Goal: Task Accomplishment & Management: Manage account settings

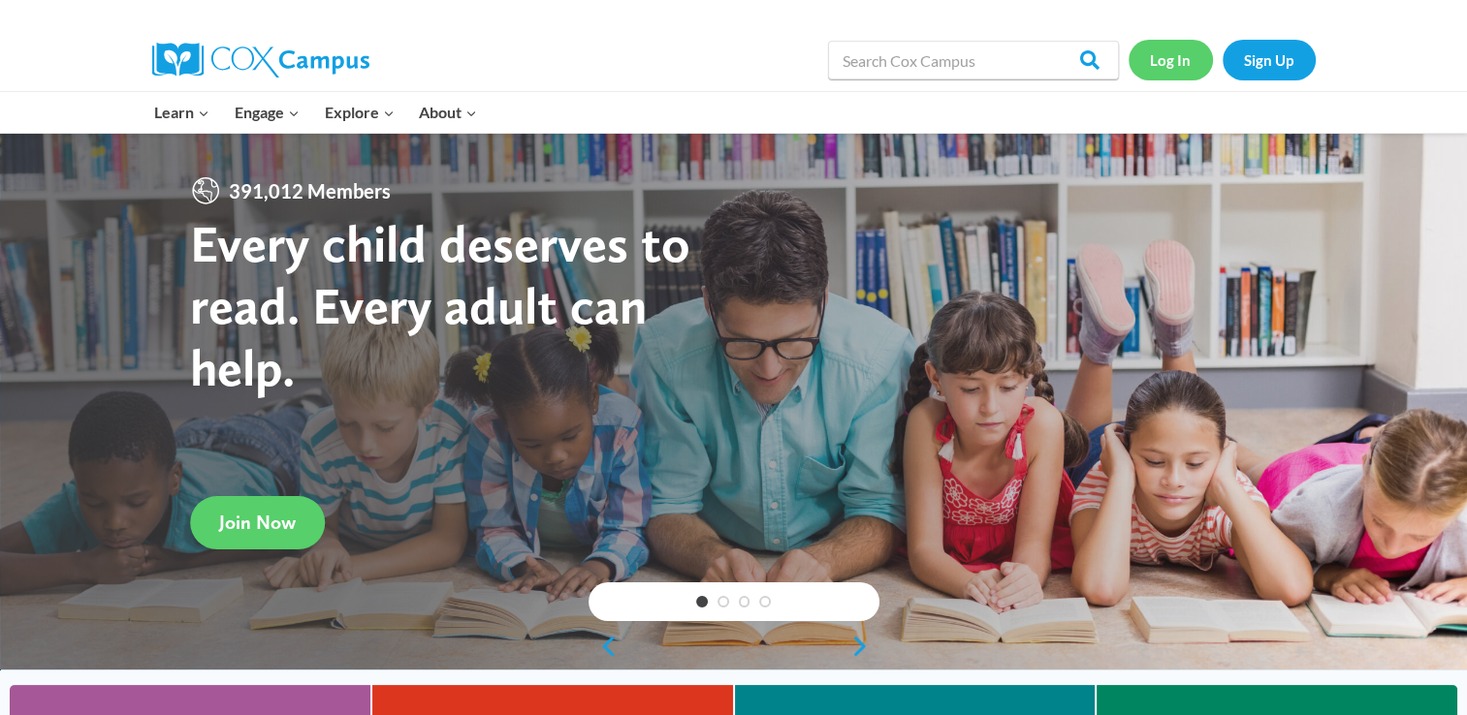
click at [1187, 68] on link "Log In" at bounding box center [1170, 60] width 84 height 40
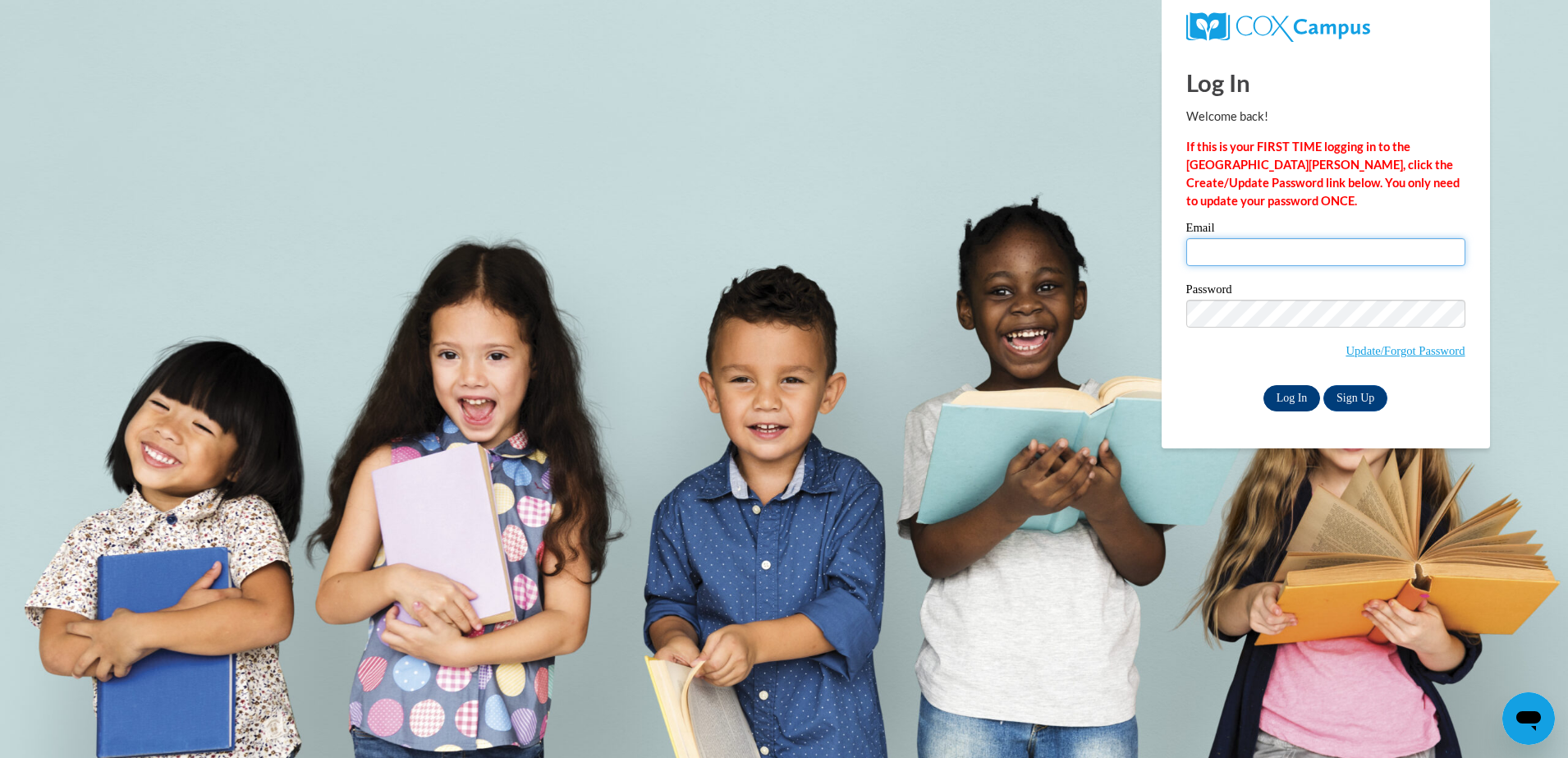
type input "smithjaliyah25@icloud.com"
click at [1308, 393] on input "Log In" at bounding box center [1292, 398] width 58 height 26
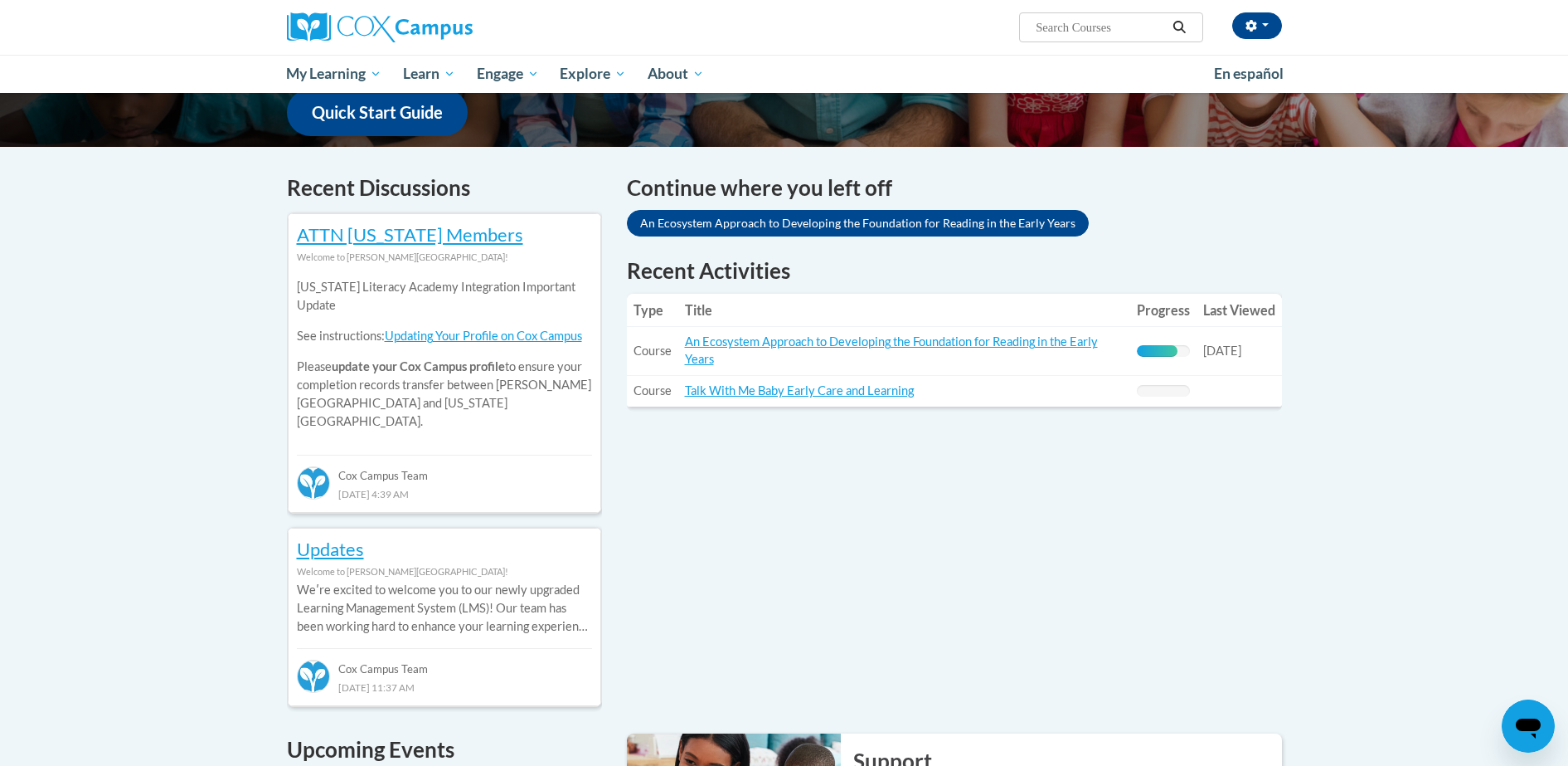
scroll to position [448, 0]
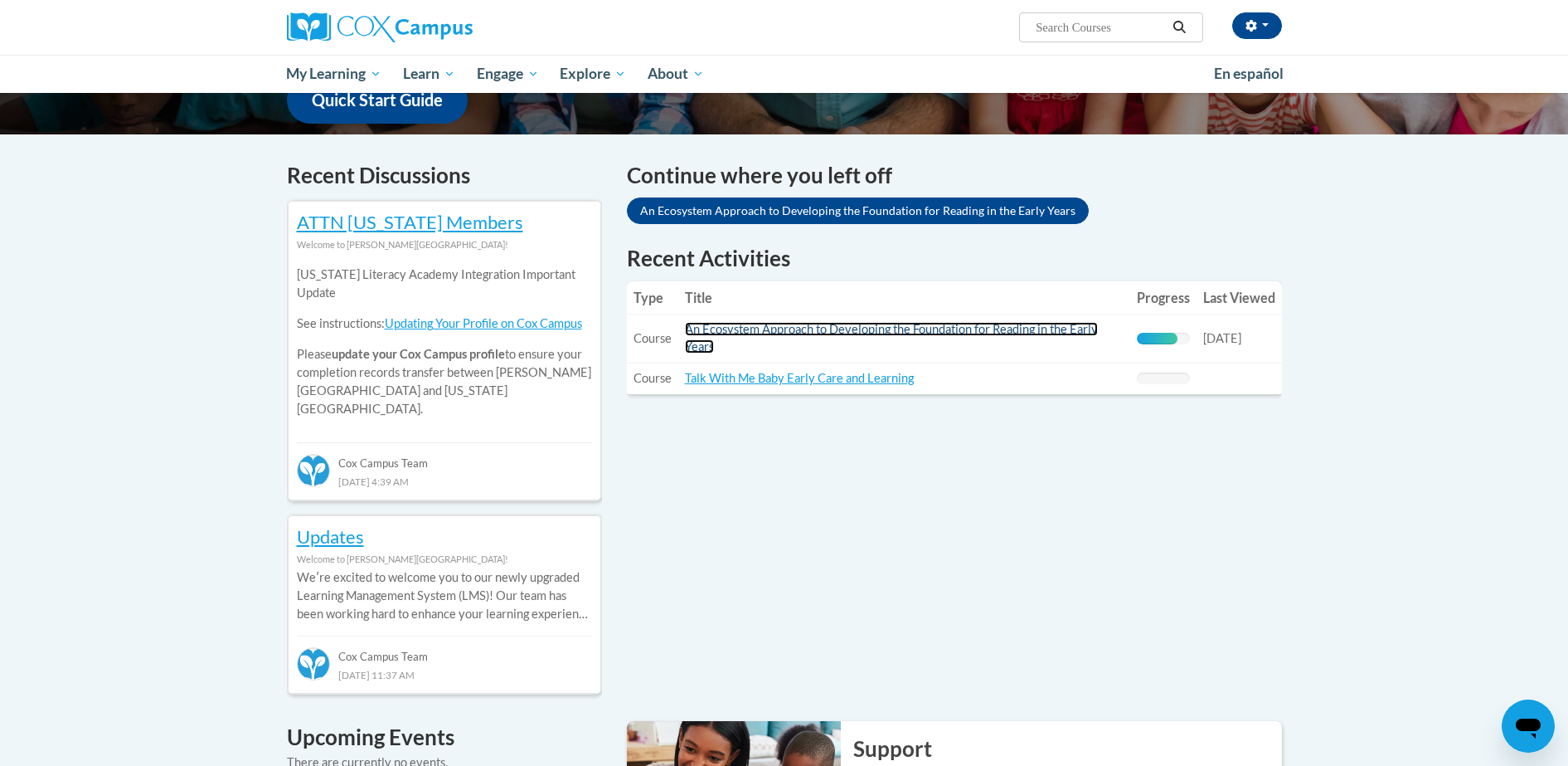
click at [811, 328] on link "An Ecosystem Approach to Developing the Foundation for Reading in the Early Yea…" at bounding box center [891, 337] width 413 height 32
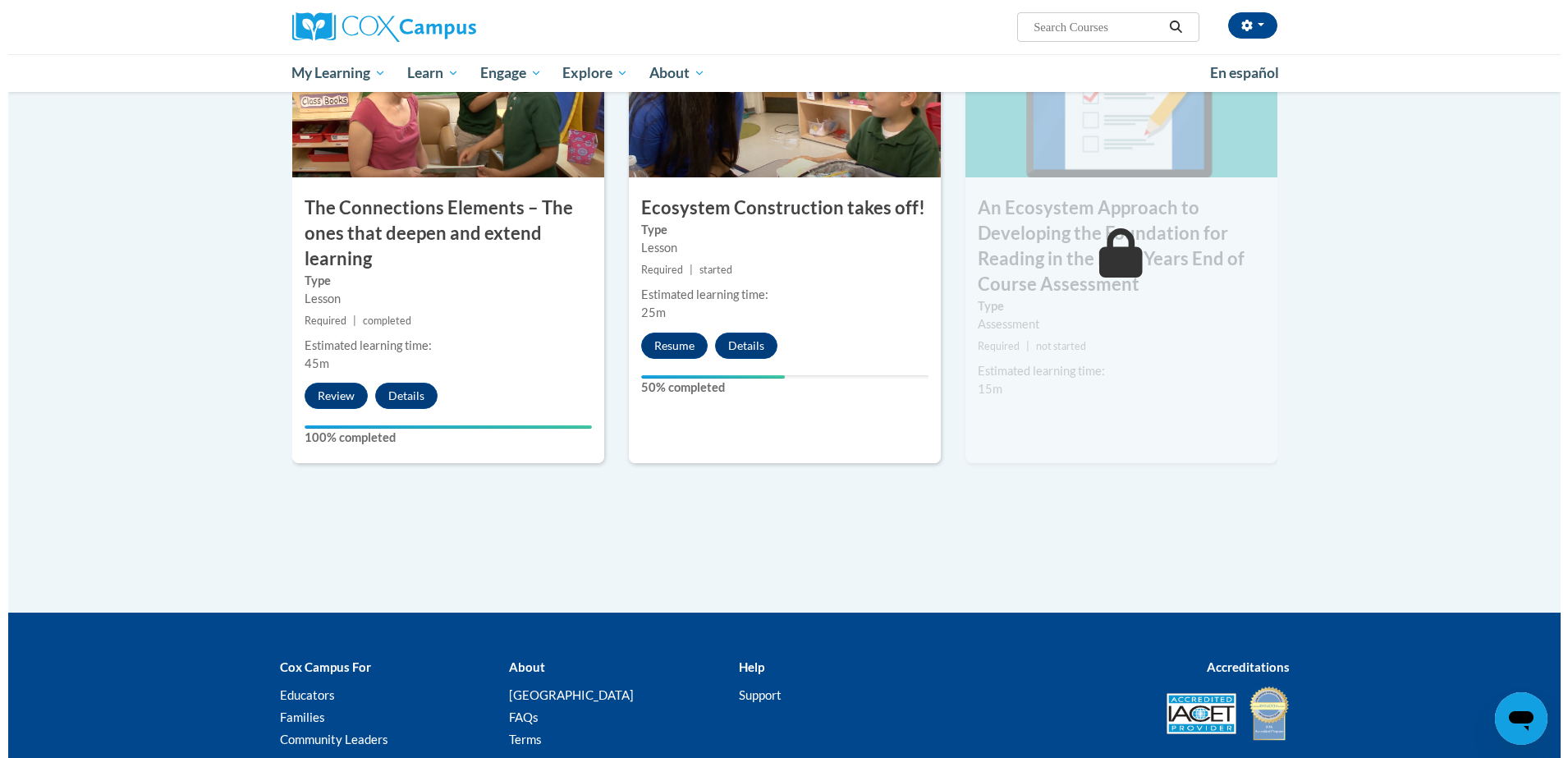
scroll to position [1397, 0]
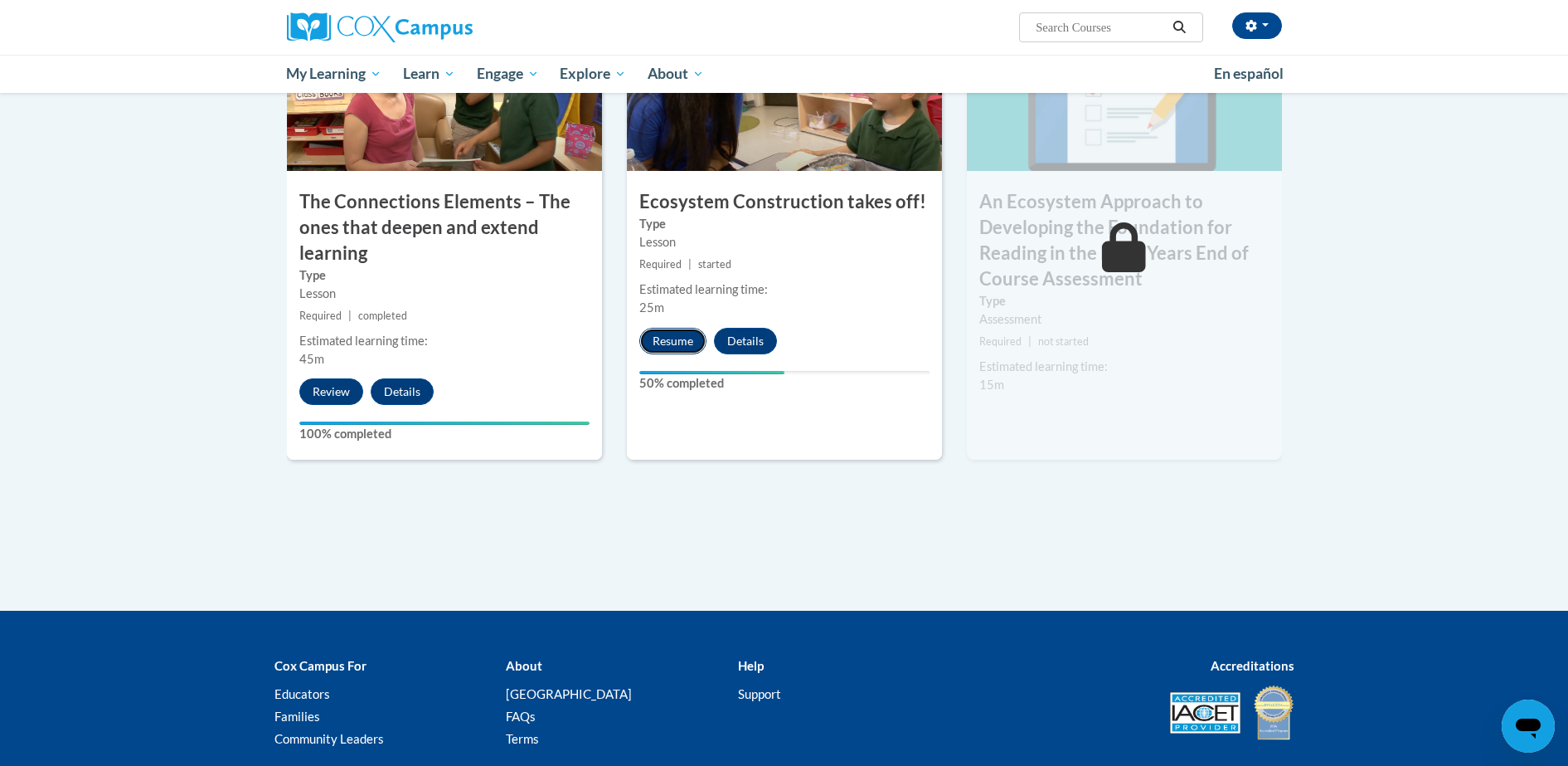
click at [668, 348] on button "Resume" at bounding box center [672, 341] width 68 height 27
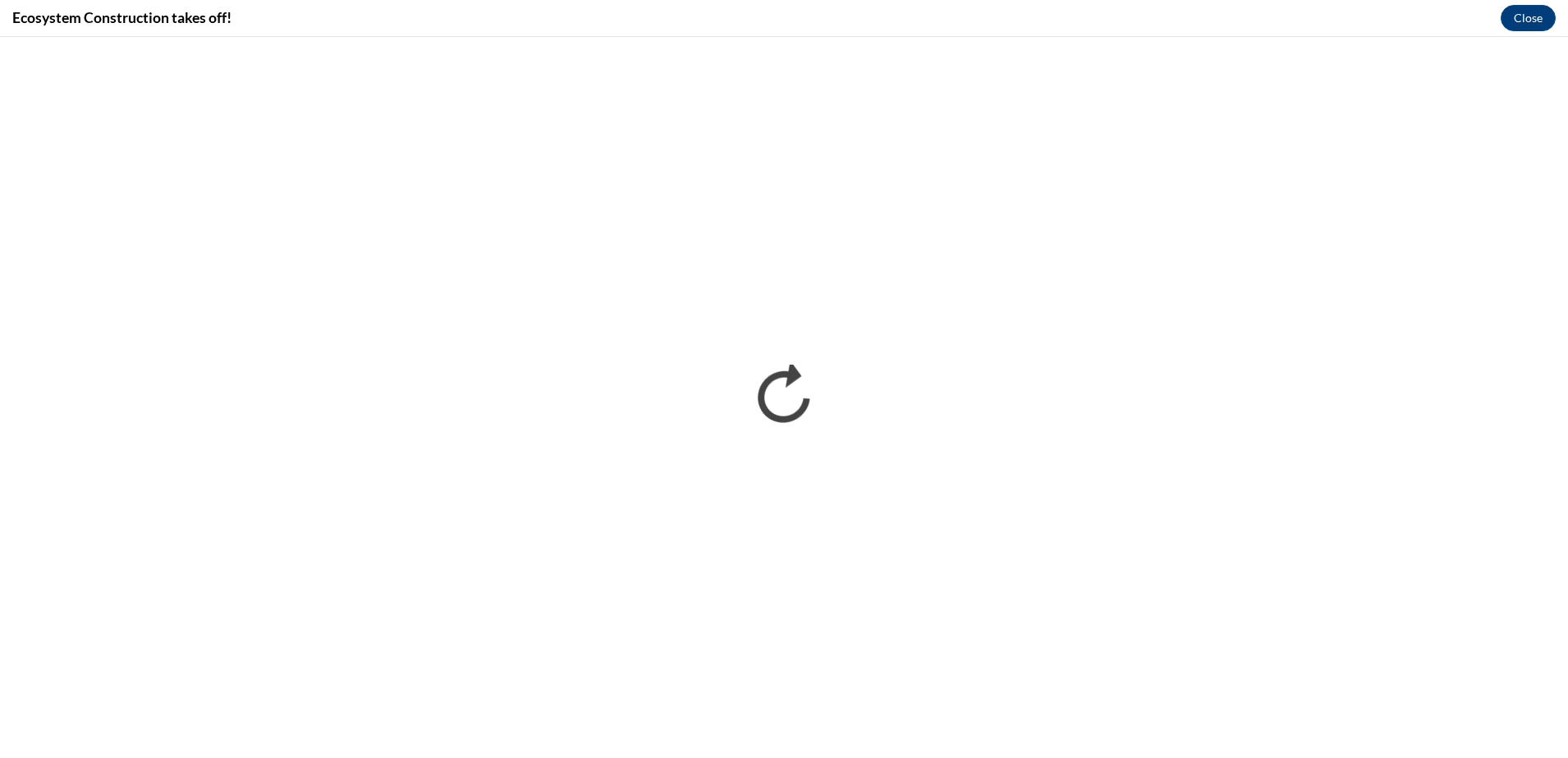
scroll to position [0, 0]
